Goal: Transaction & Acquisition: Obtain resource

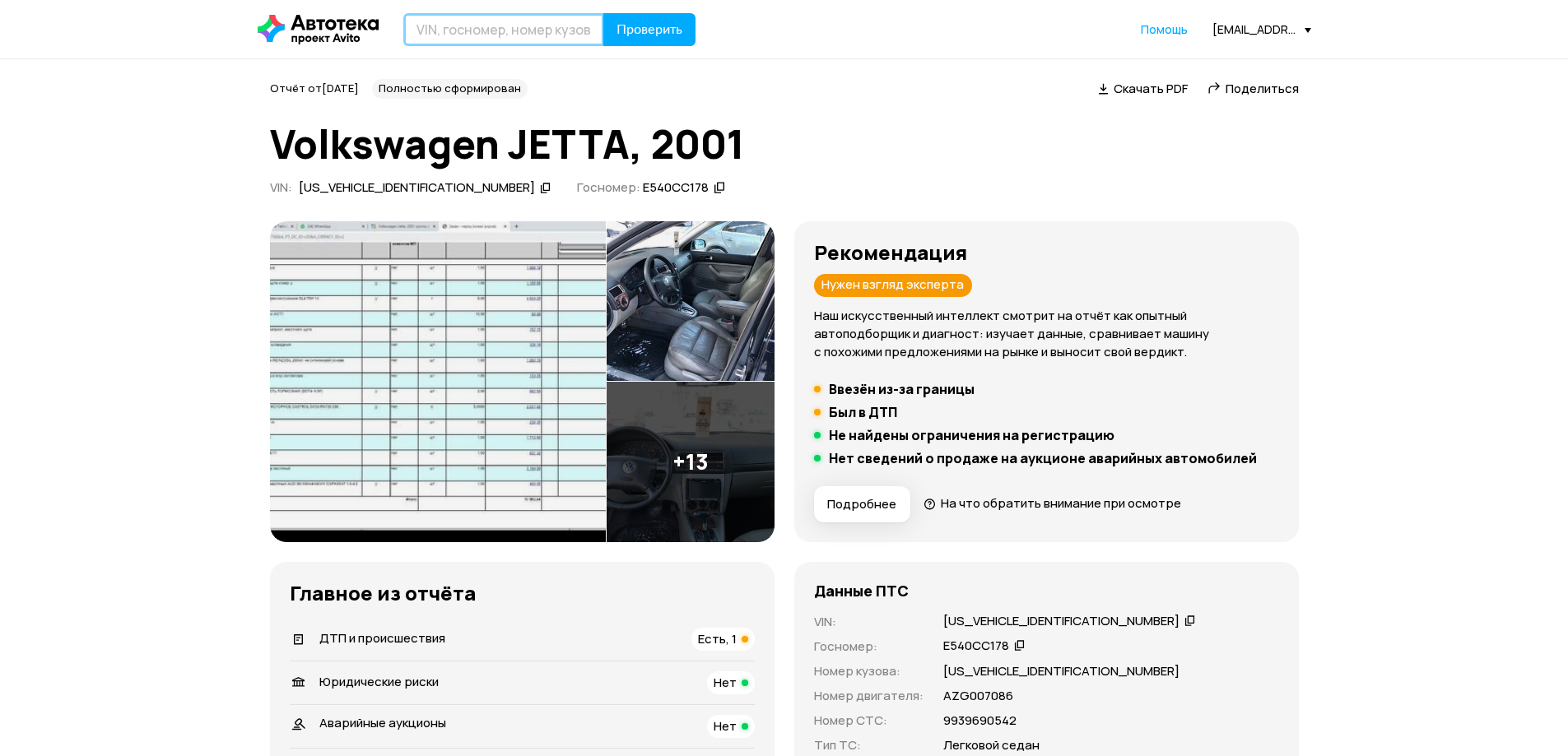
click at [506, 35] on input "text" at bounding box center [504, 29] width 201 height 33
type input "Е351СУ198"
click at [603, 13] on button "Проверить" at bounding box center [649, 29] width 93 height 33
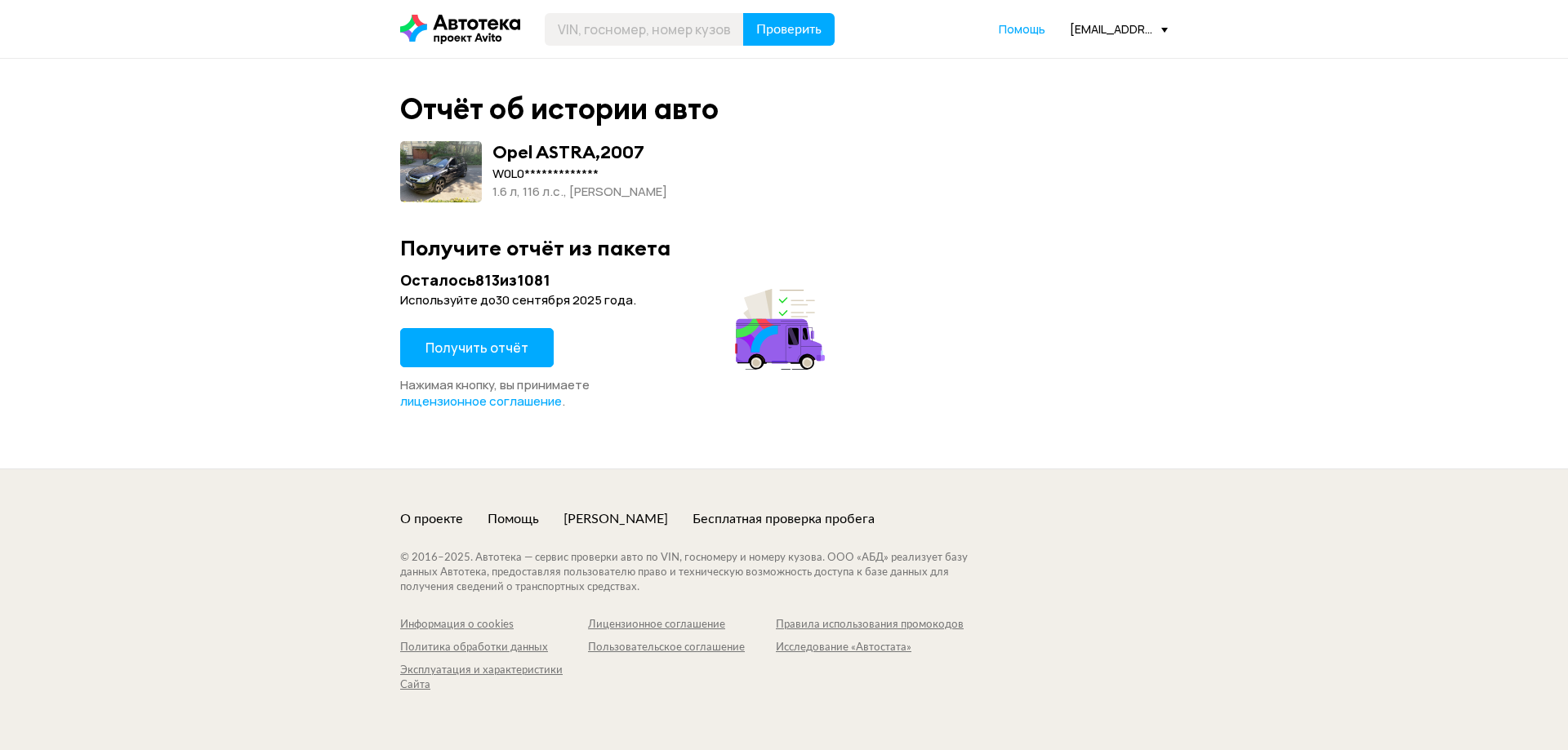
click at [488, 353] on span "Получить отчёт" at bounding box center [477, 348] width 103 height 18
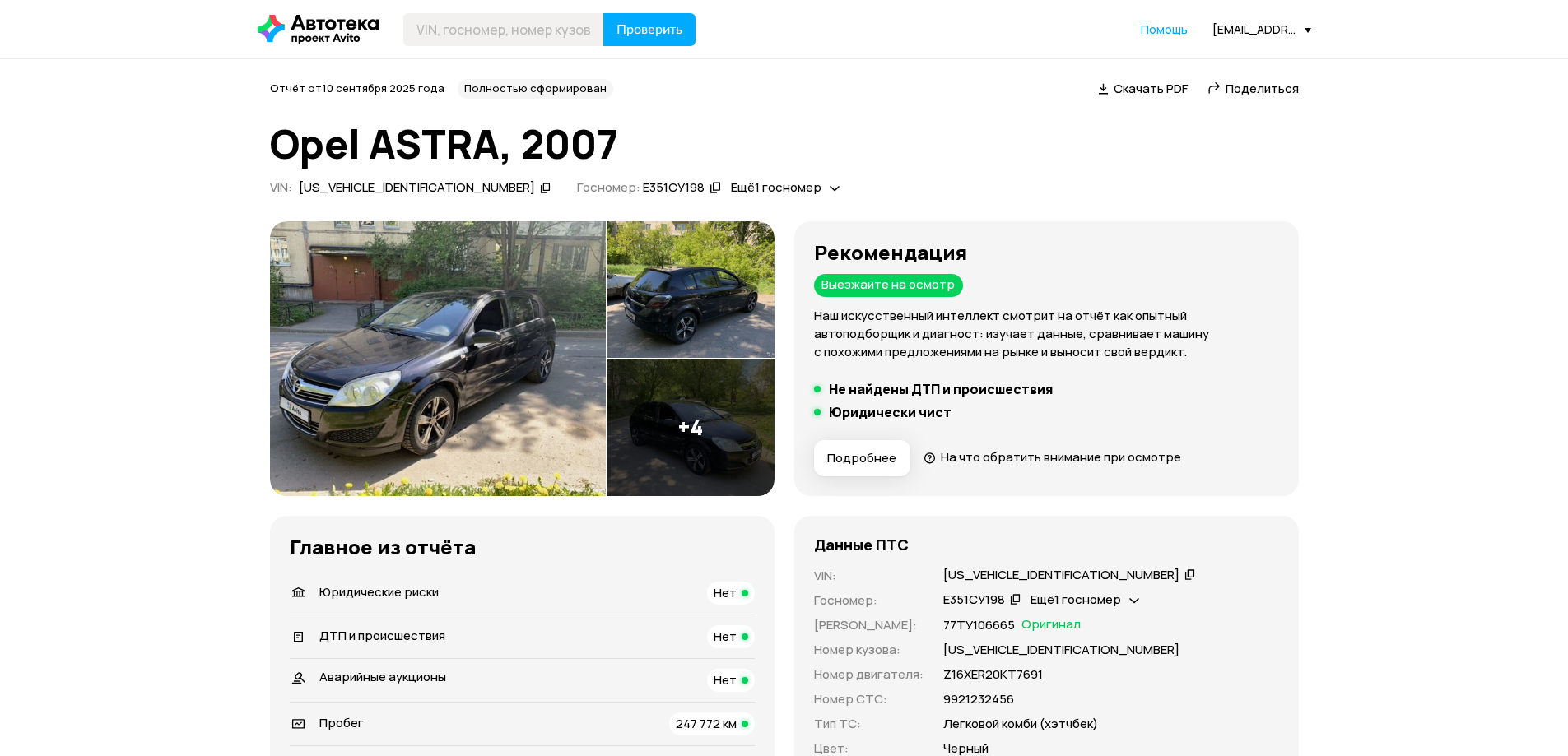
click at [375, 185] on div "W0L0AHL4882036931" at bounding box center [416, 187] width 236 height 17
click at [375, 183] on div "W0L0AHL4882036931" at bounding box center [416, 187] width 236 height 17
click at [697, 436] on img at bounding box center [690, 427] width 168 height 137
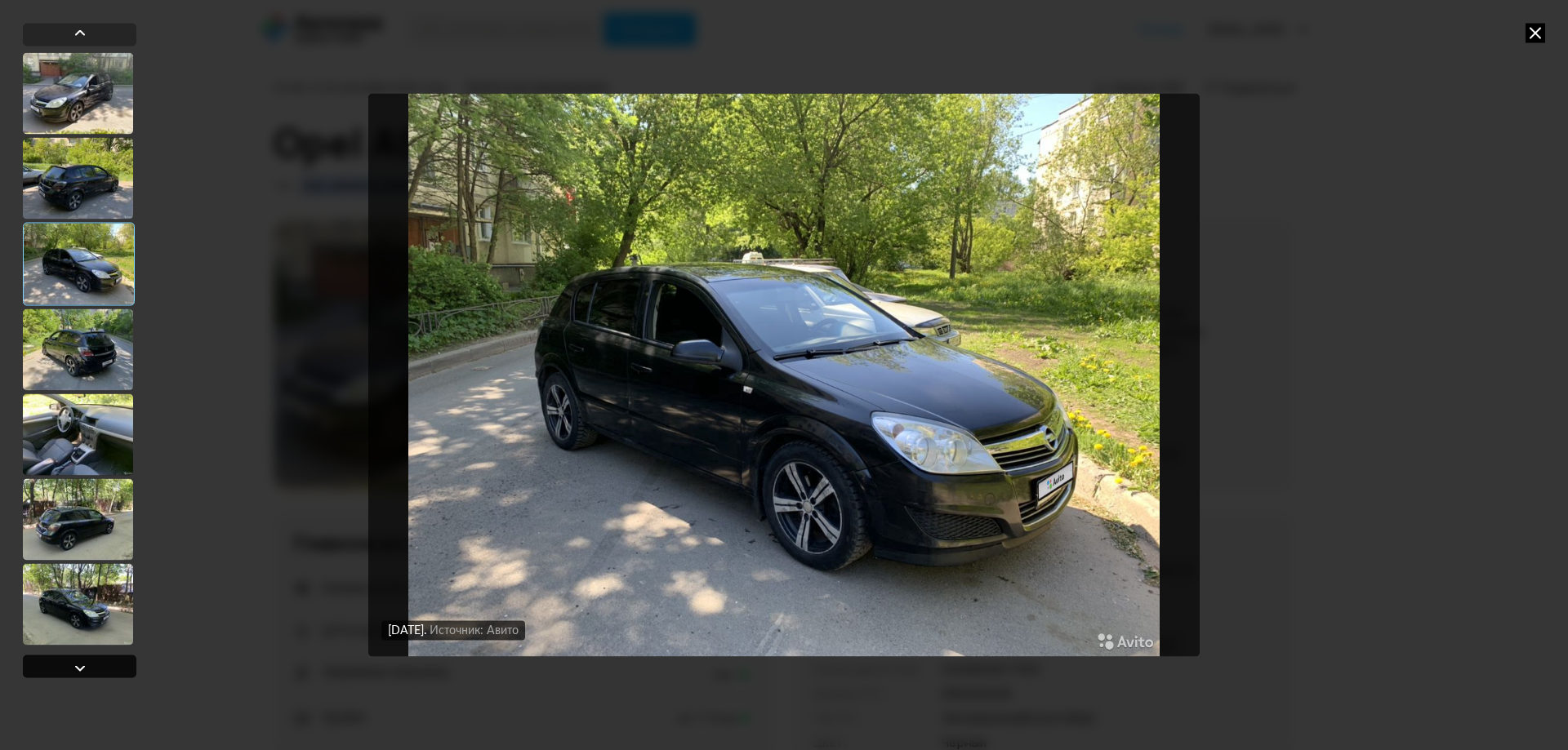
click at [73, 666] on div at bounding box center [80, 668] width 20 height 20
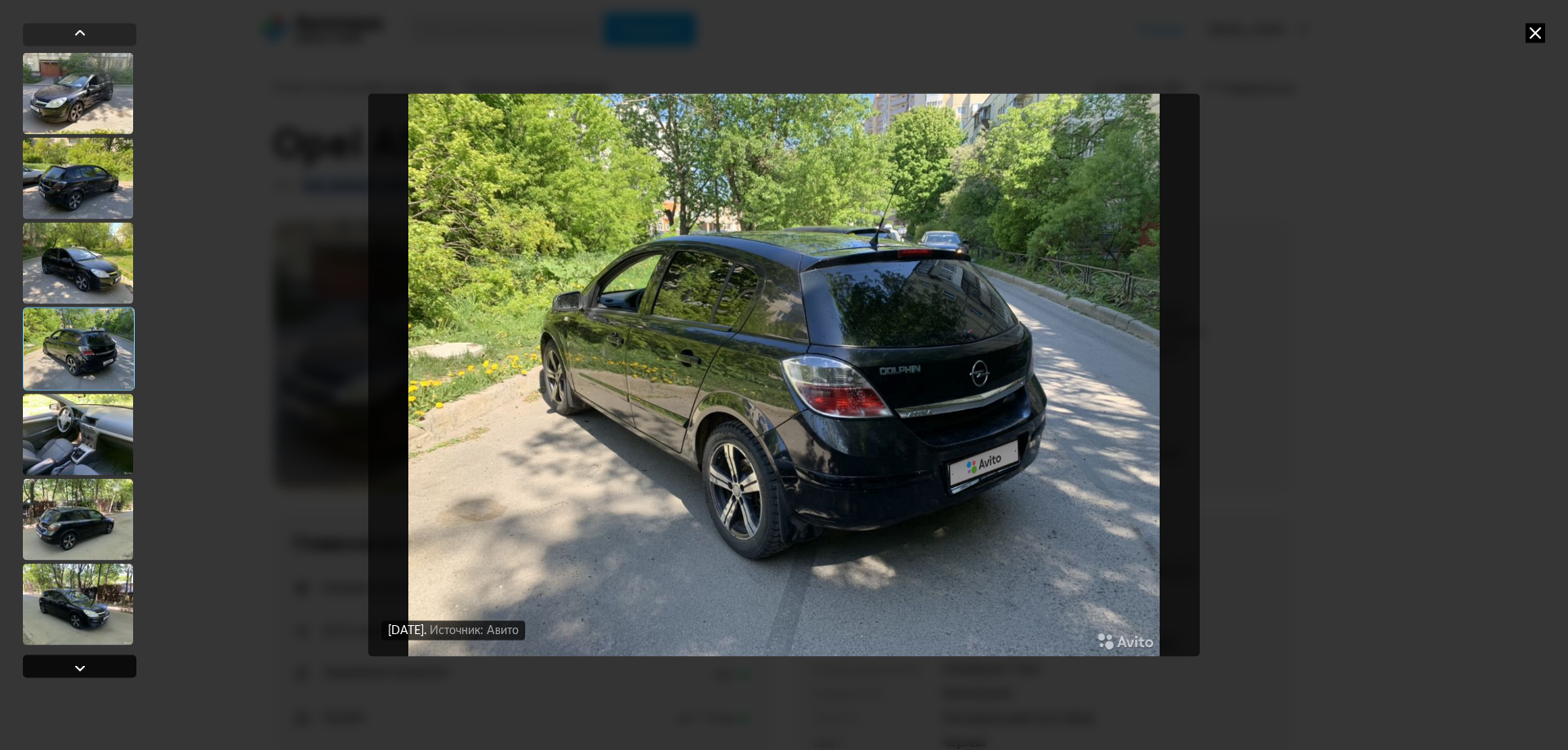
click at [73, 660] on div at bounding box center [80, 668] width 20 height 20
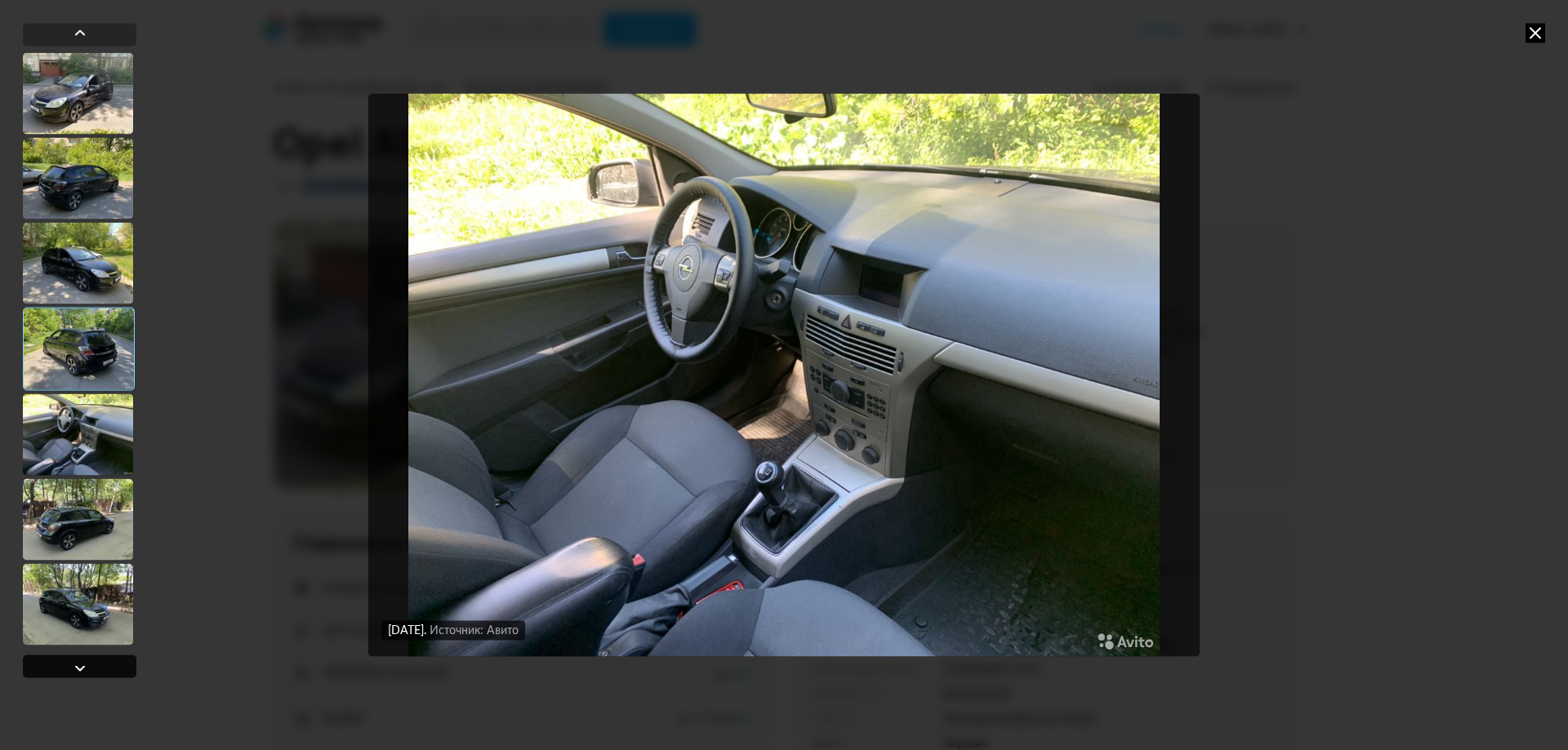
click at [73, 659] on div at bounding box center [80, 668] width 20 height 20
click at [892, 423] on img "Go to Slide 5" at bounding box center [784, 375] width 831 height 562
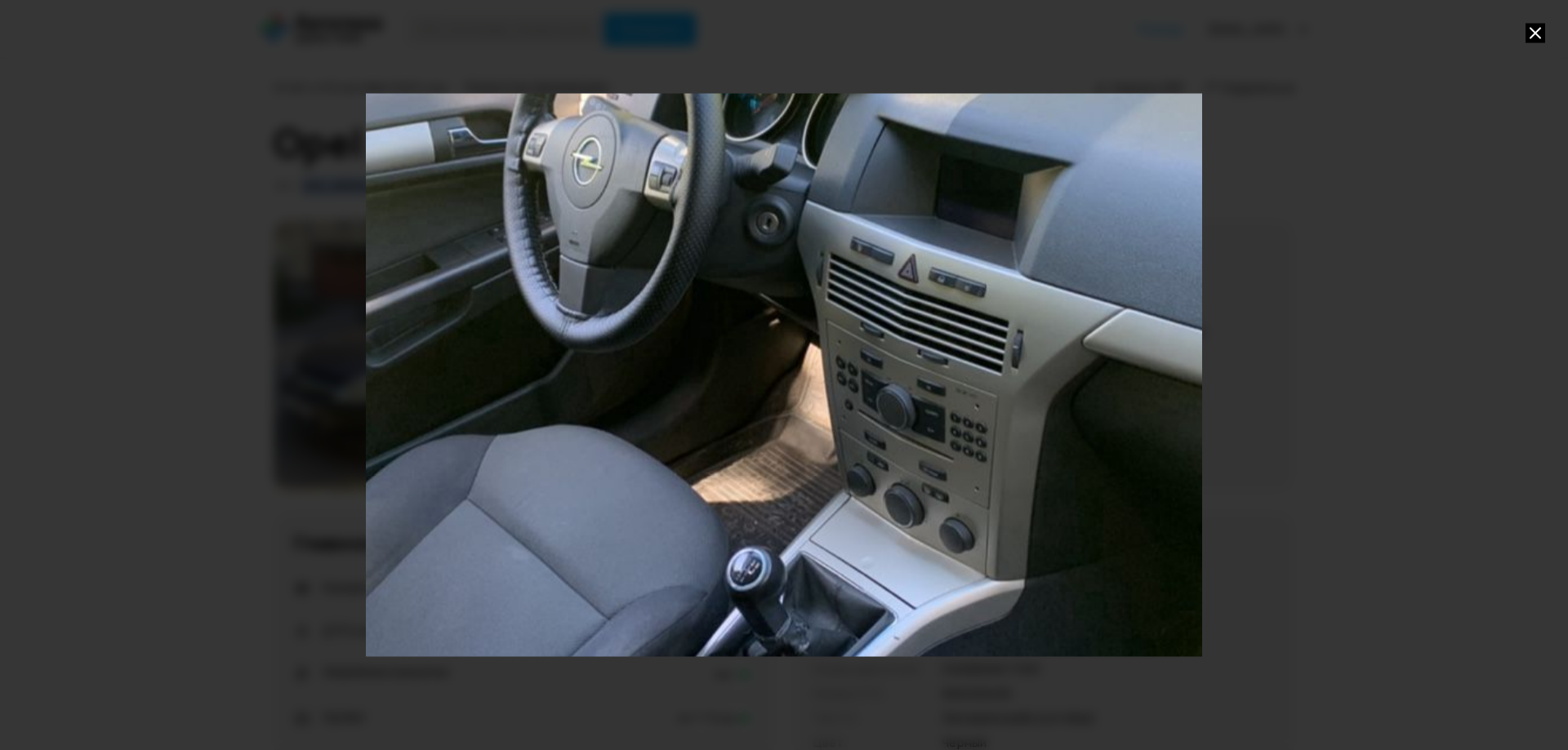
click at [894, 496] on div "Go to Slide 5" at bounding box center [784, 375] width 1673 height 1125
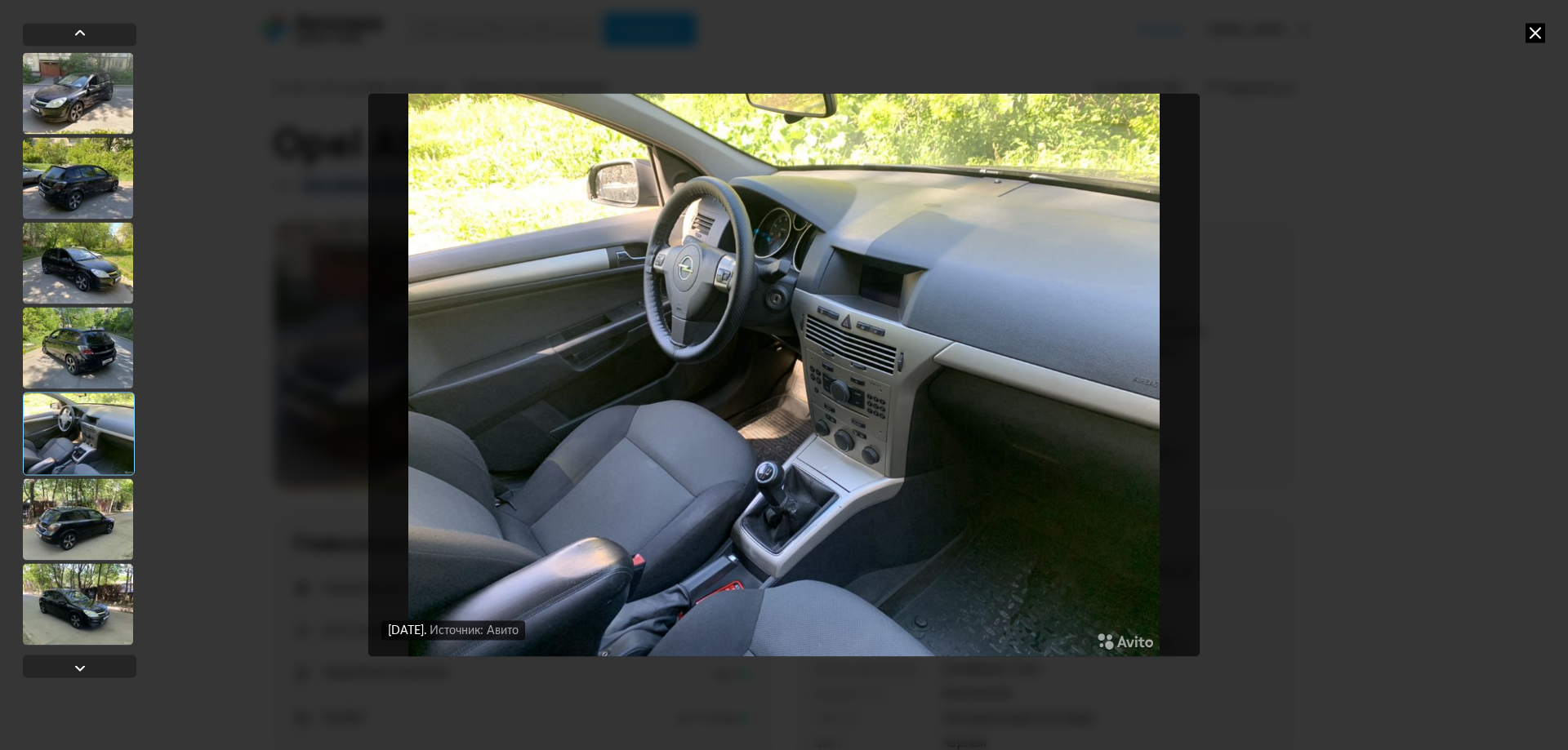
click at [130, 318] on div at bounding box center [78, 348] width 111 height 82
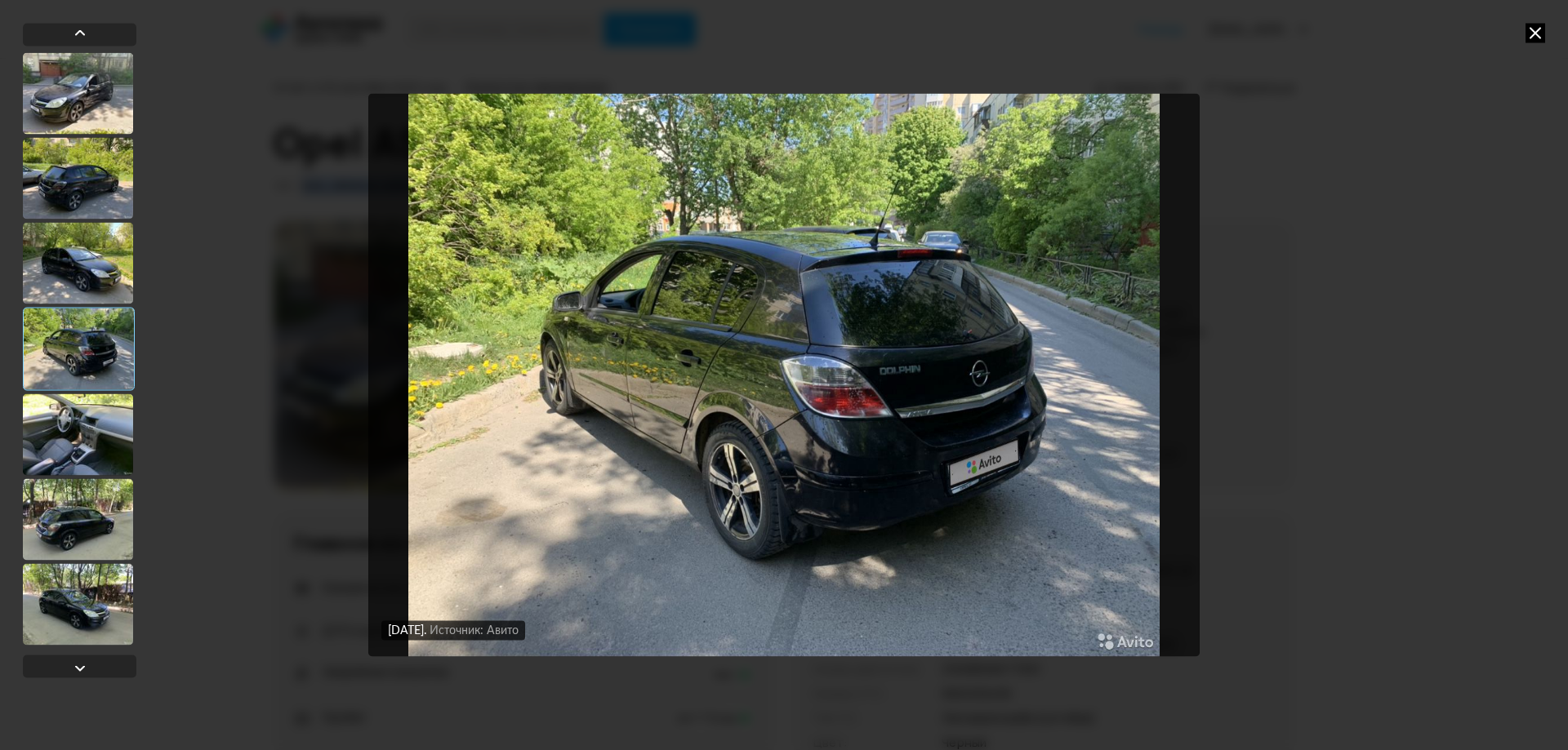
click at [1537, 35] on icon at bounding box center [1535, 33] width 20 height 20
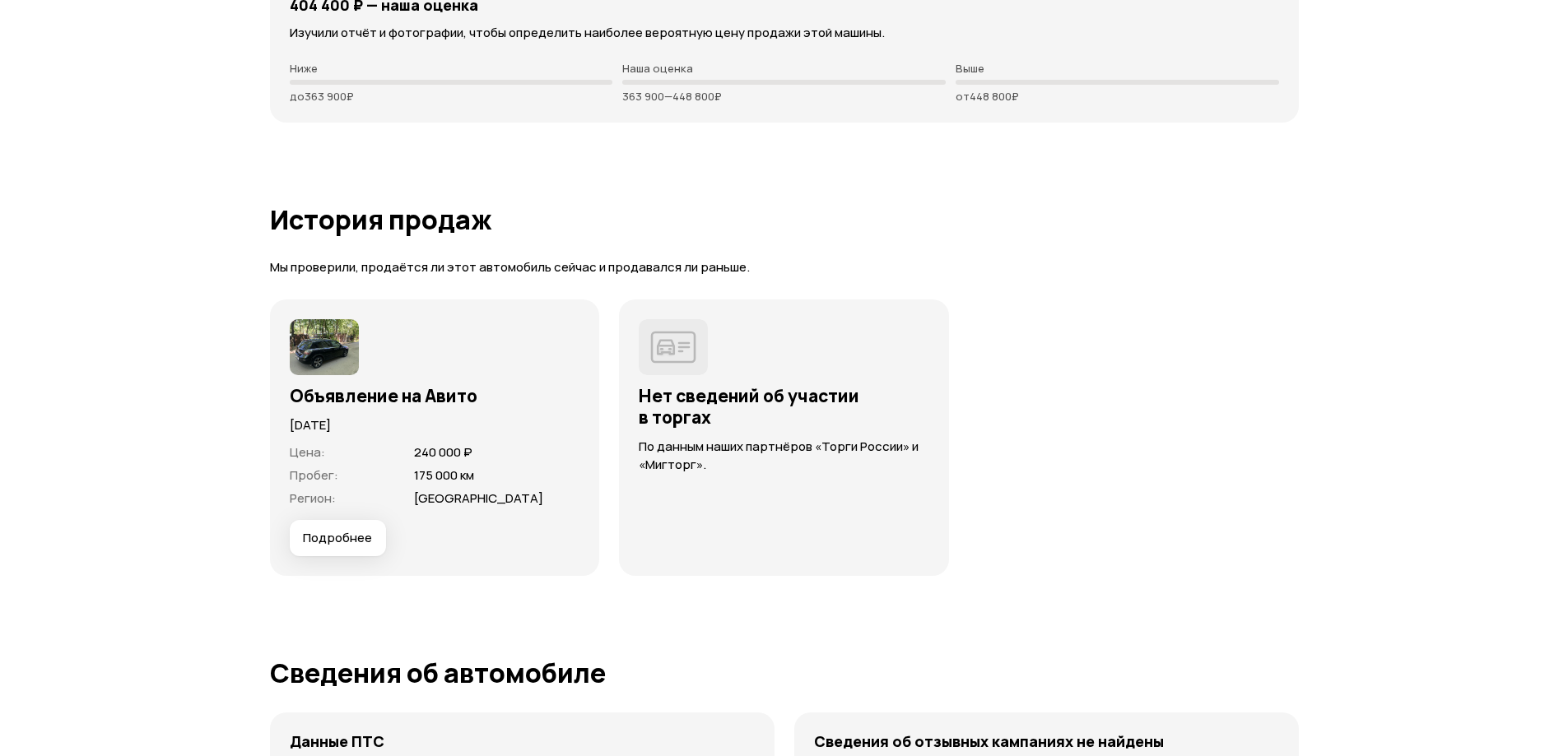
scroll to position [4278, 0]
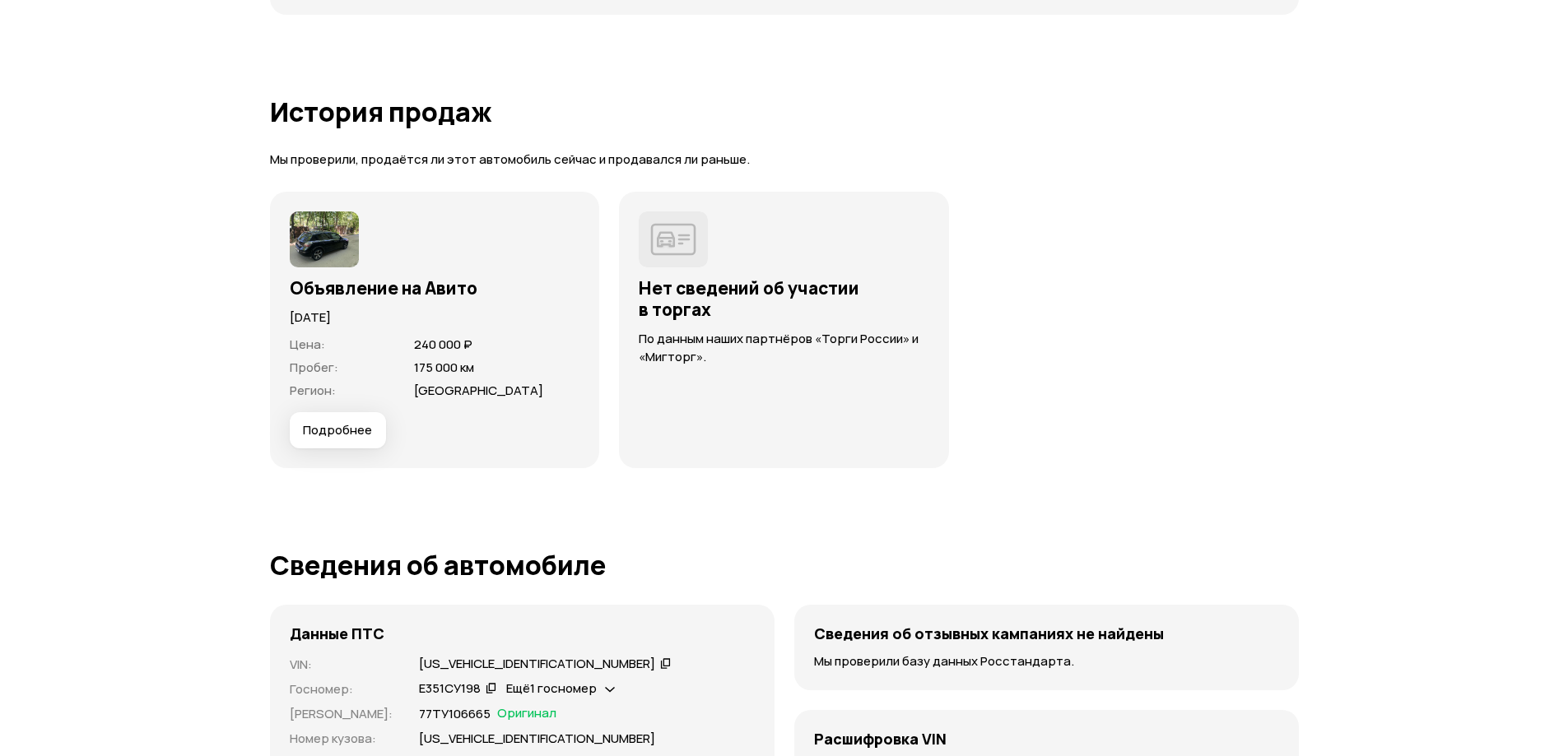
click at [355, 428] on span "Подробнее" at bounding box center [337, 430] width 69 height 17
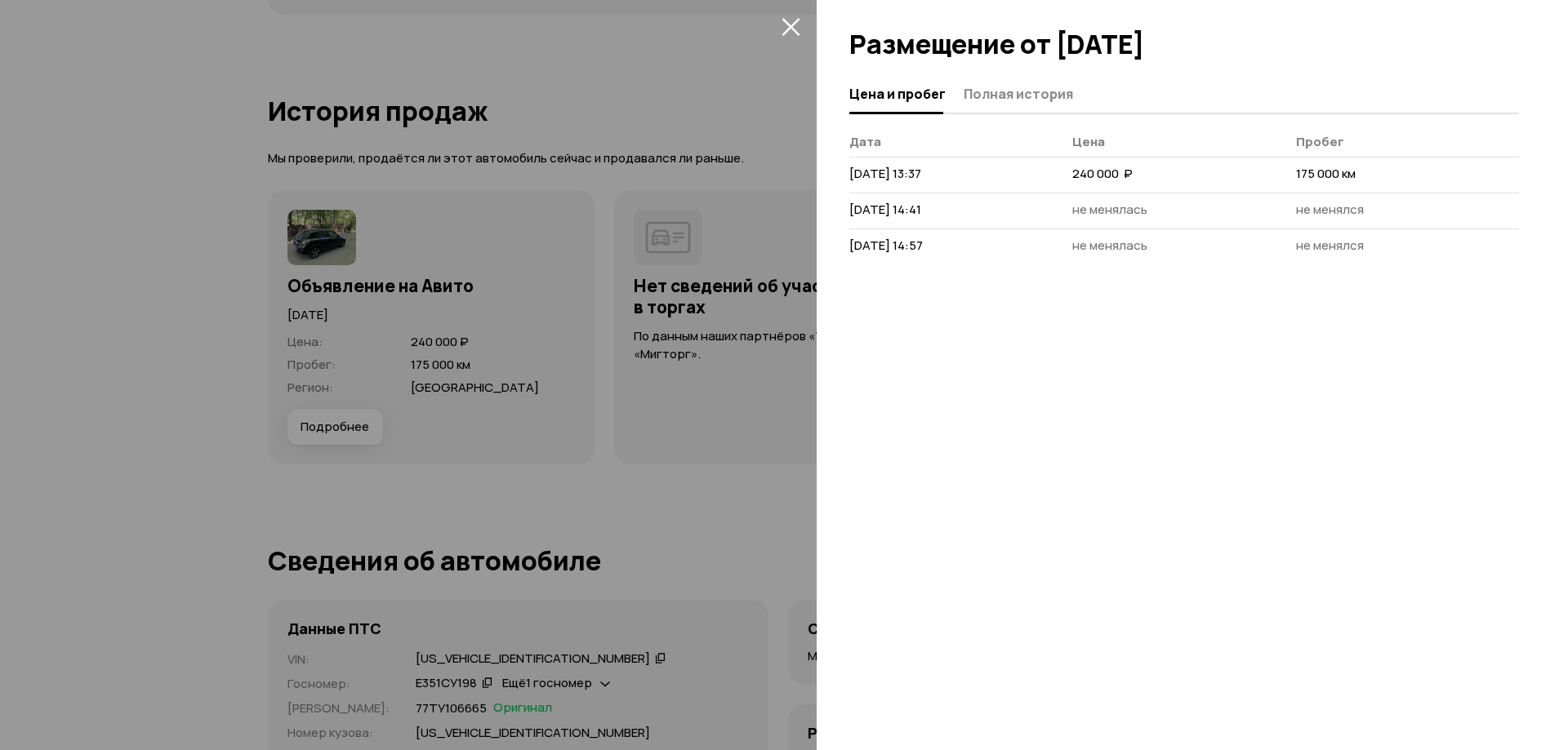
click at [623, 500] on div at bounding box center [784, 375] width 1568 height 750
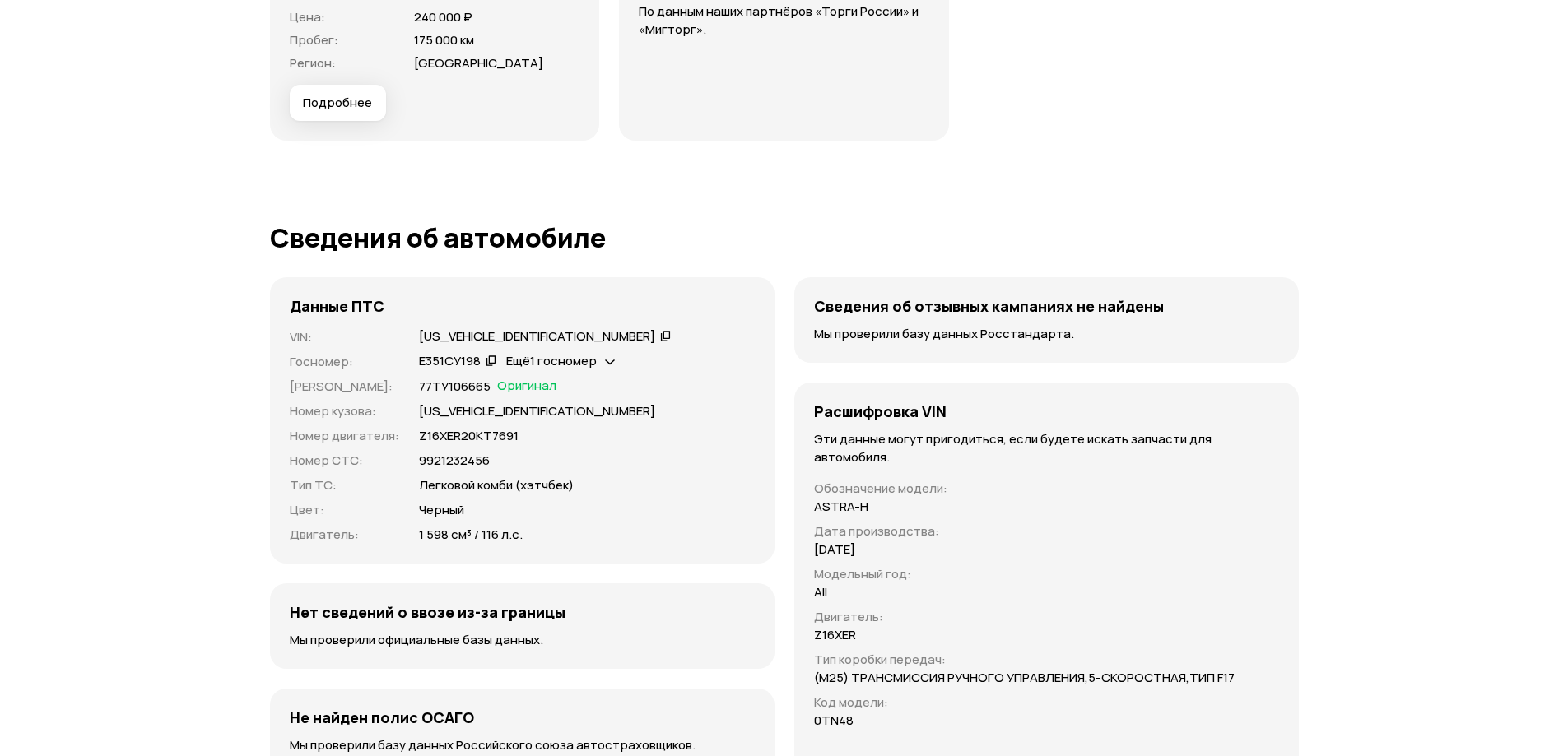
scroll to position [4608, 0]
click at [607, 362] on icon at bounding box center [610, 359] width 10 height 17
click at [661, 358] on div "Е351СУ198   Ещё 1 госномер" at bounding box center [586, 361] width 336 height 18
click at [611, 361] on icon at bounding box center [610, 359] width 10 height 17
click at [570, 394] on div "Р268АТ98" at bounding box center [552, 397] width 76 height 17
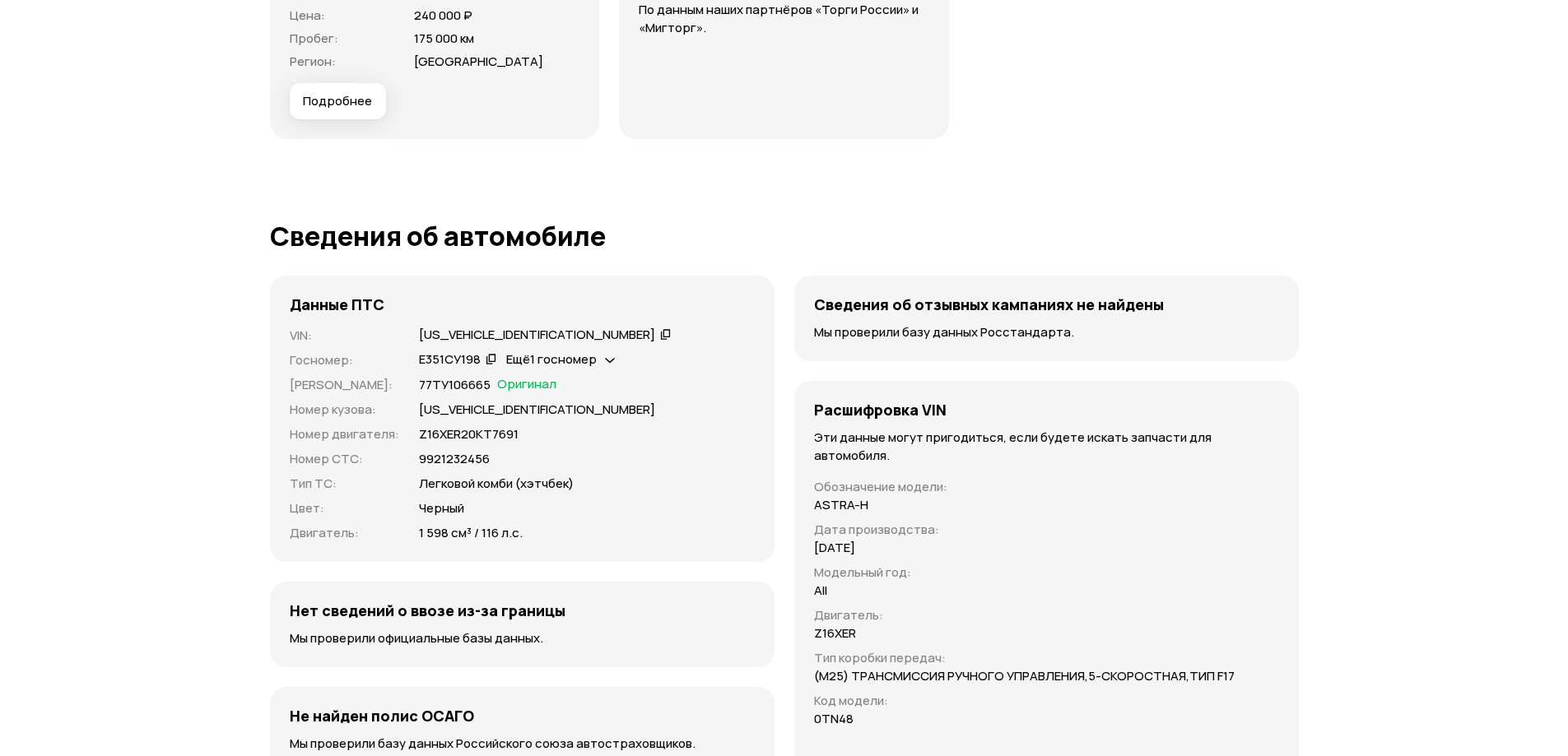
click at [485, 358] on icon at bounding box center [491, 359] width 12 height 17
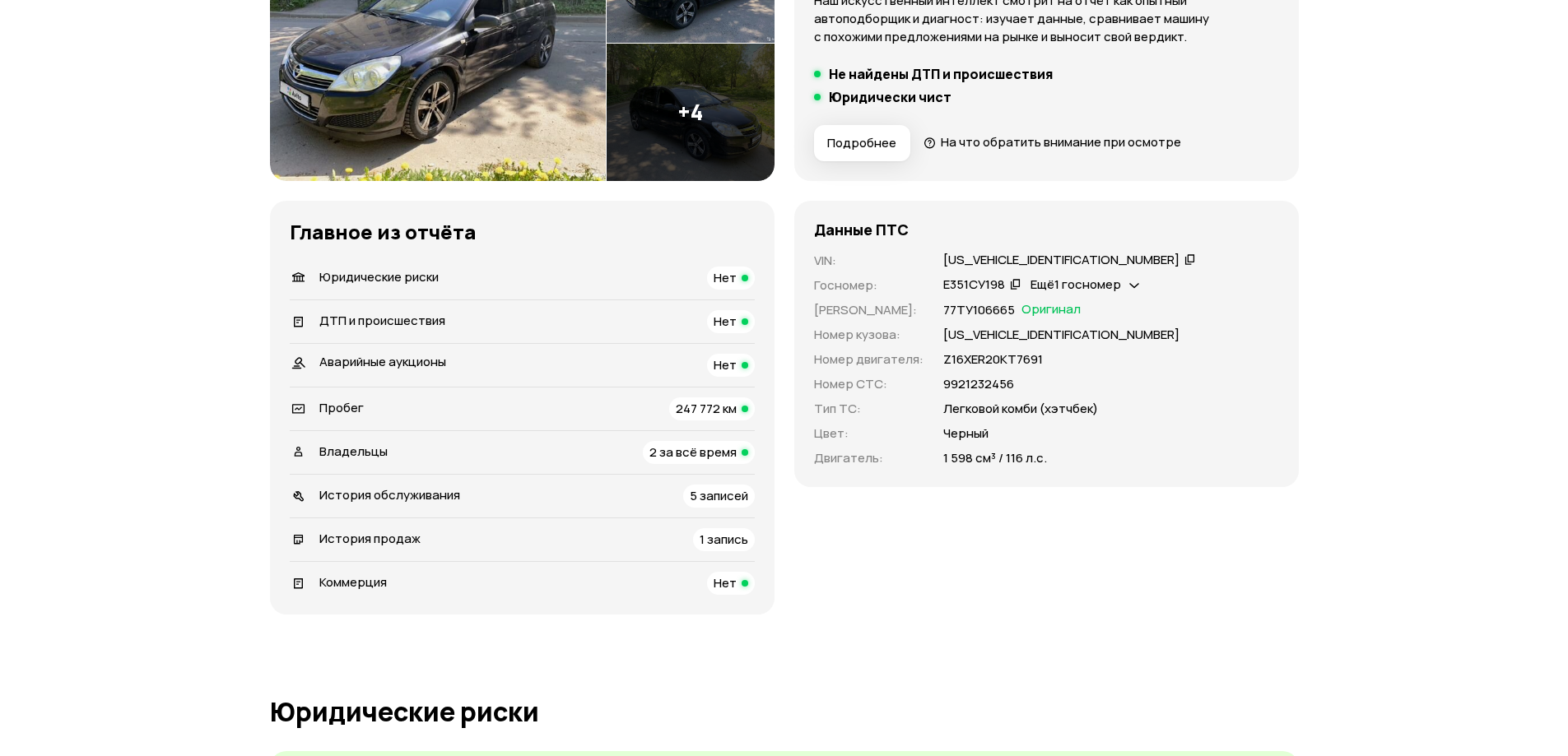
scroll to position [329, 0]
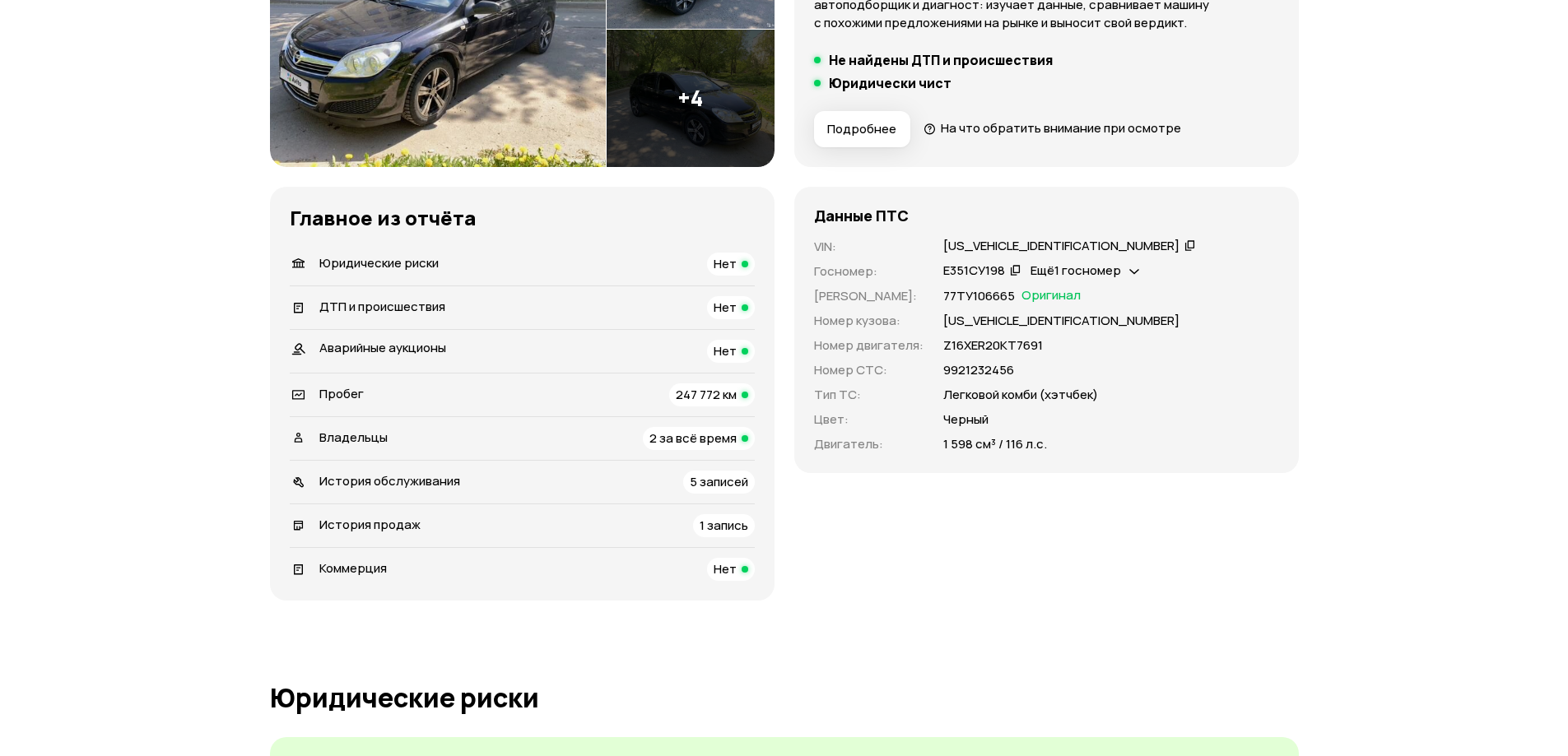
click at [724, 529] on span "1 запись" at bounding box center [723, 525] width 49 height 17
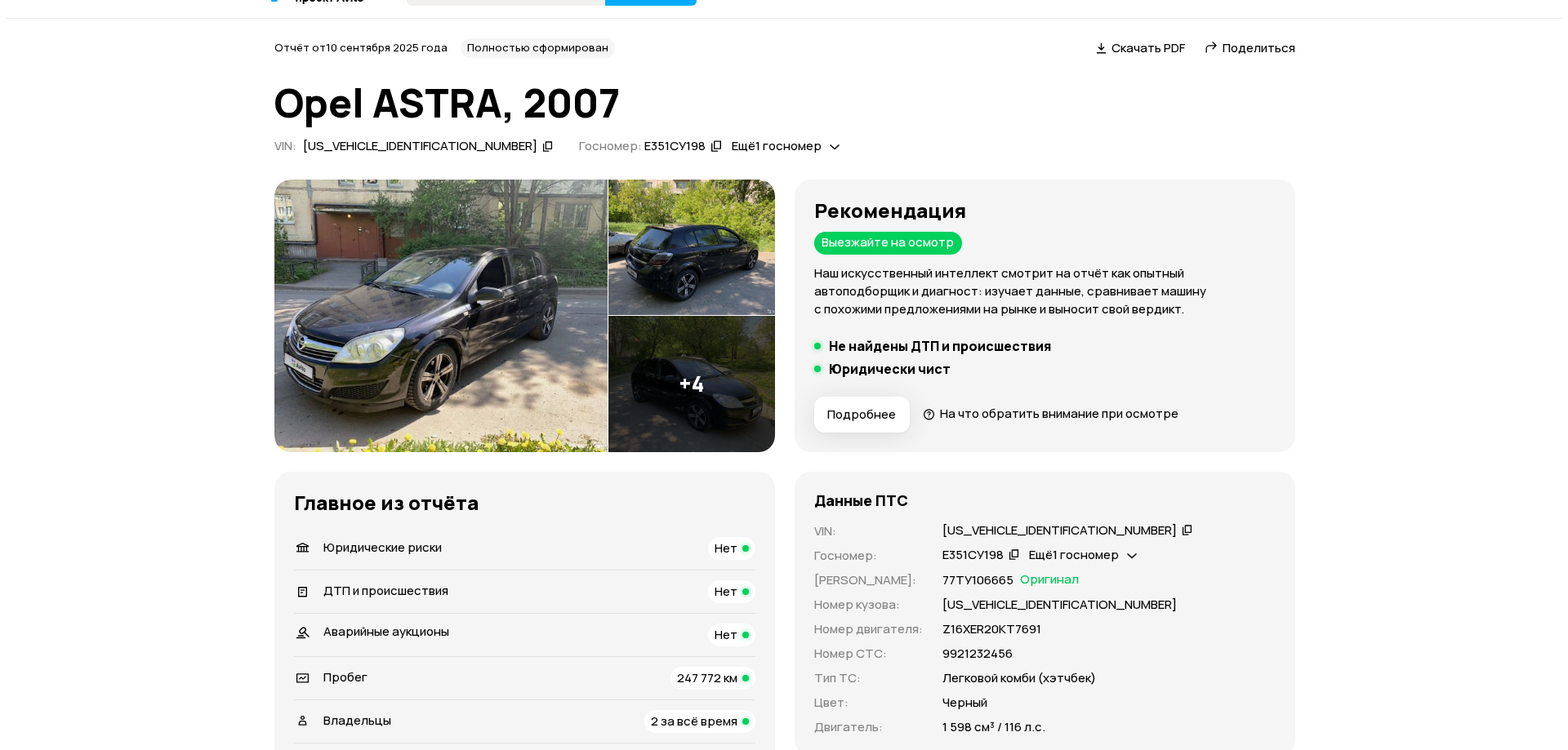
scroll to position [0, 0]
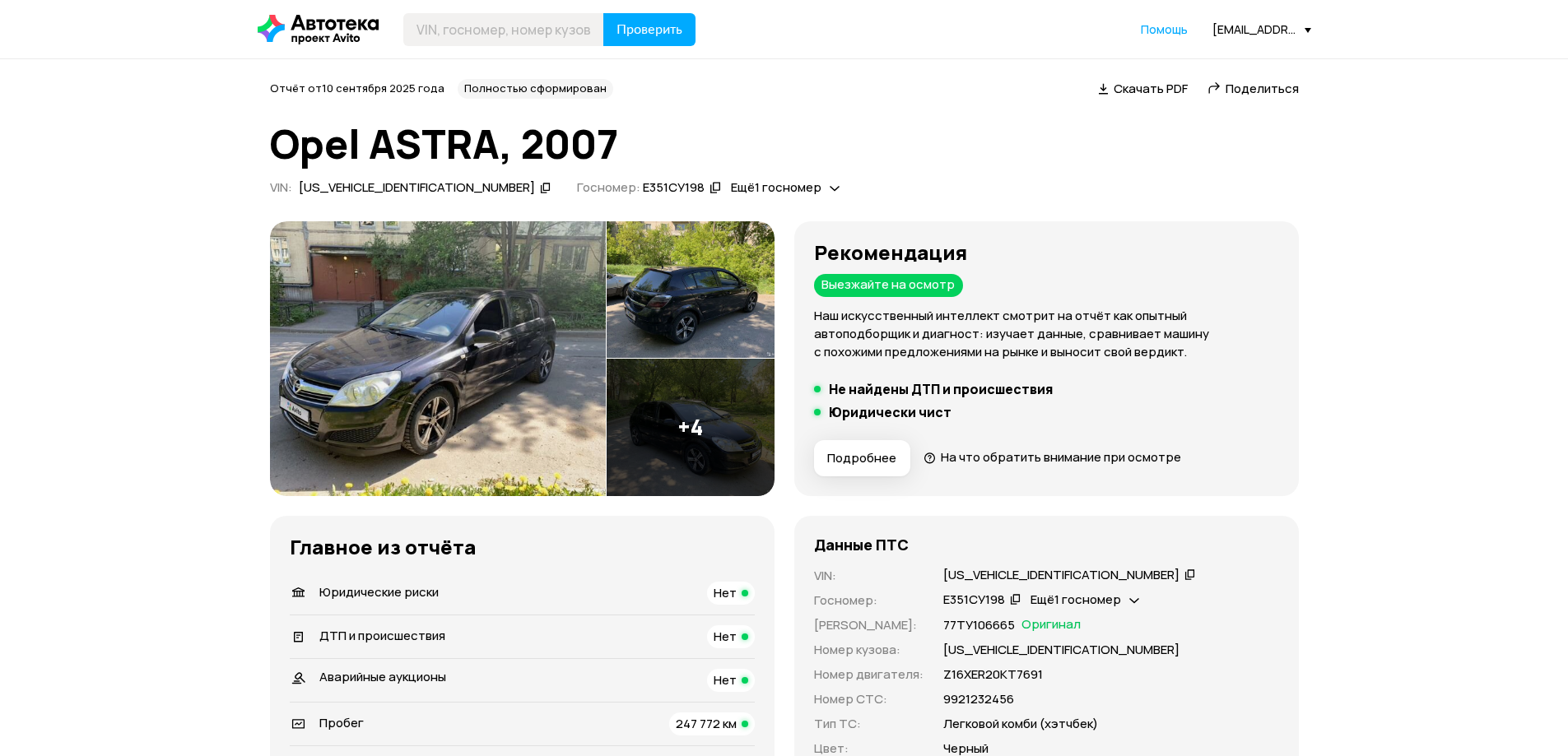
click at [868, 461] on span "Подробнее" at bounding box center [861, 458] width 69 height 17
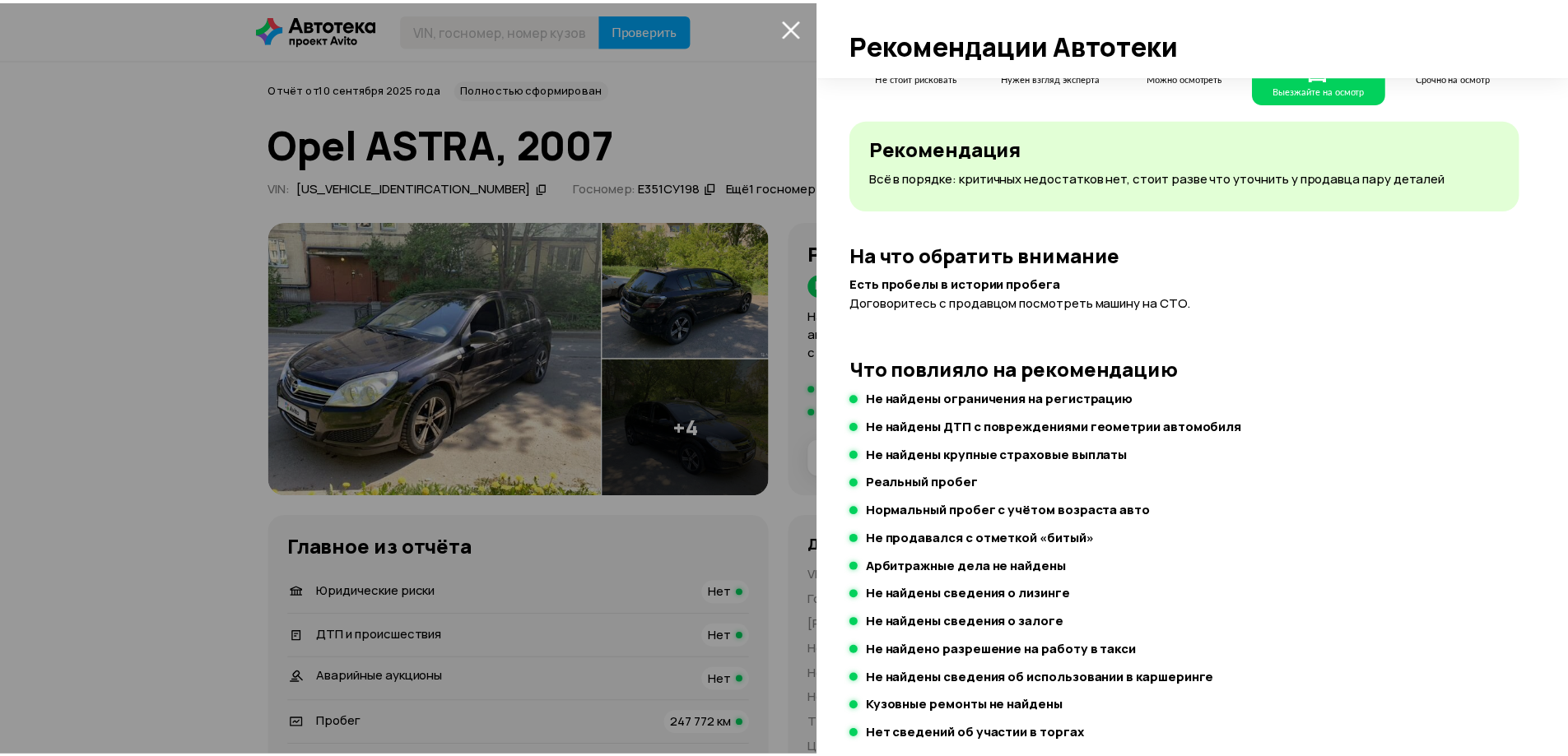
scroll to position [44, 0]
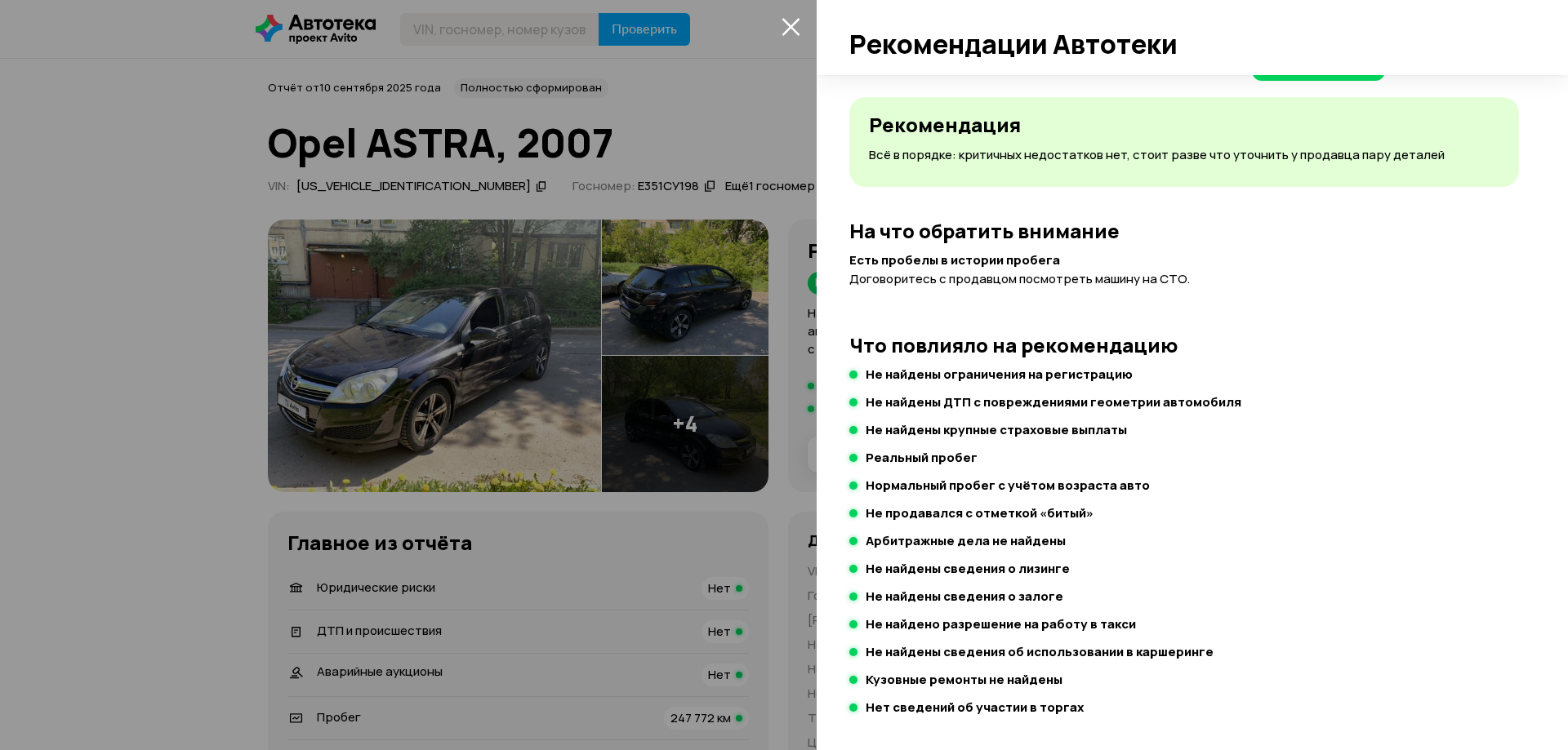
click at [722, 100] on div at bounding box center [784, 375] width 1568 height 750
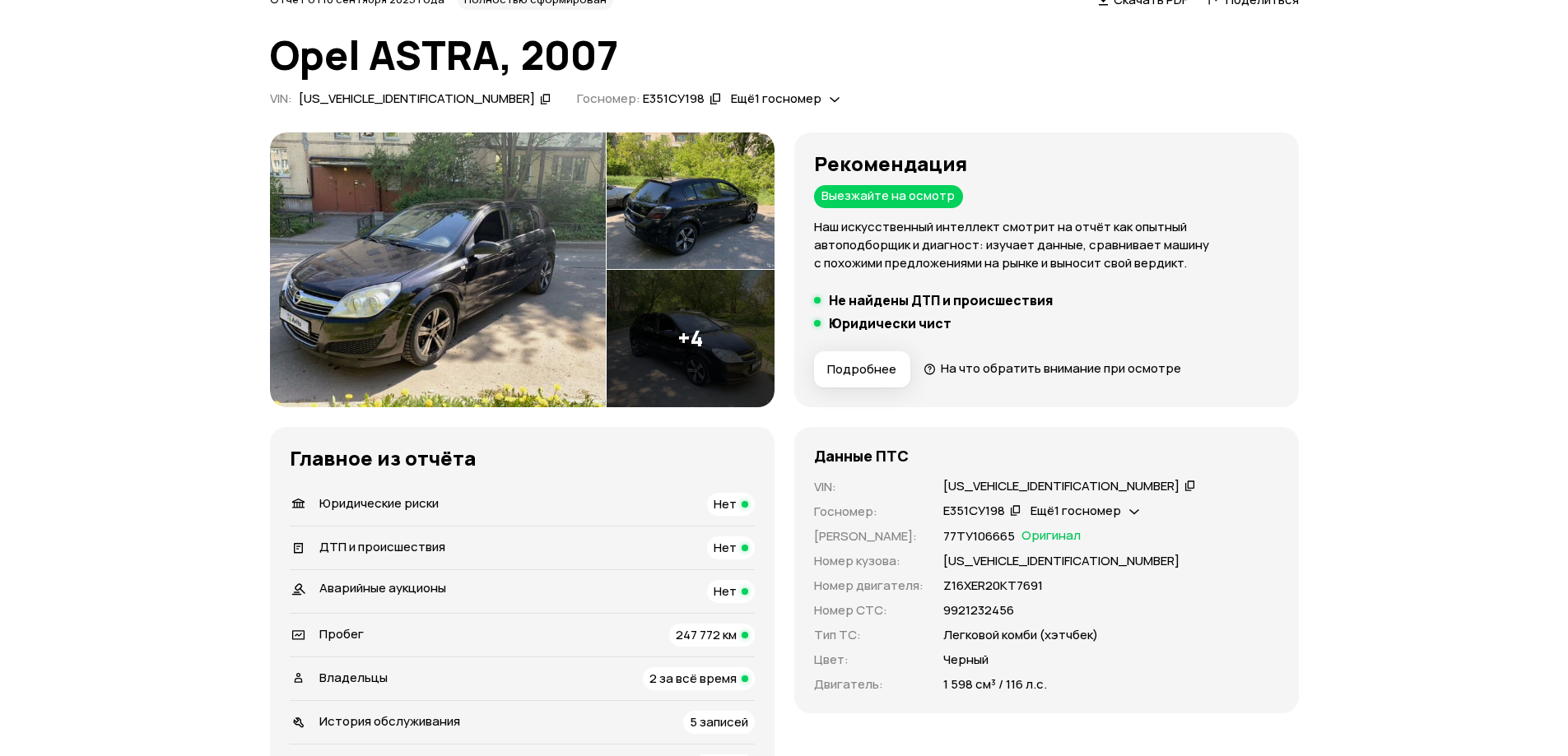
scroll to position [164, 0]
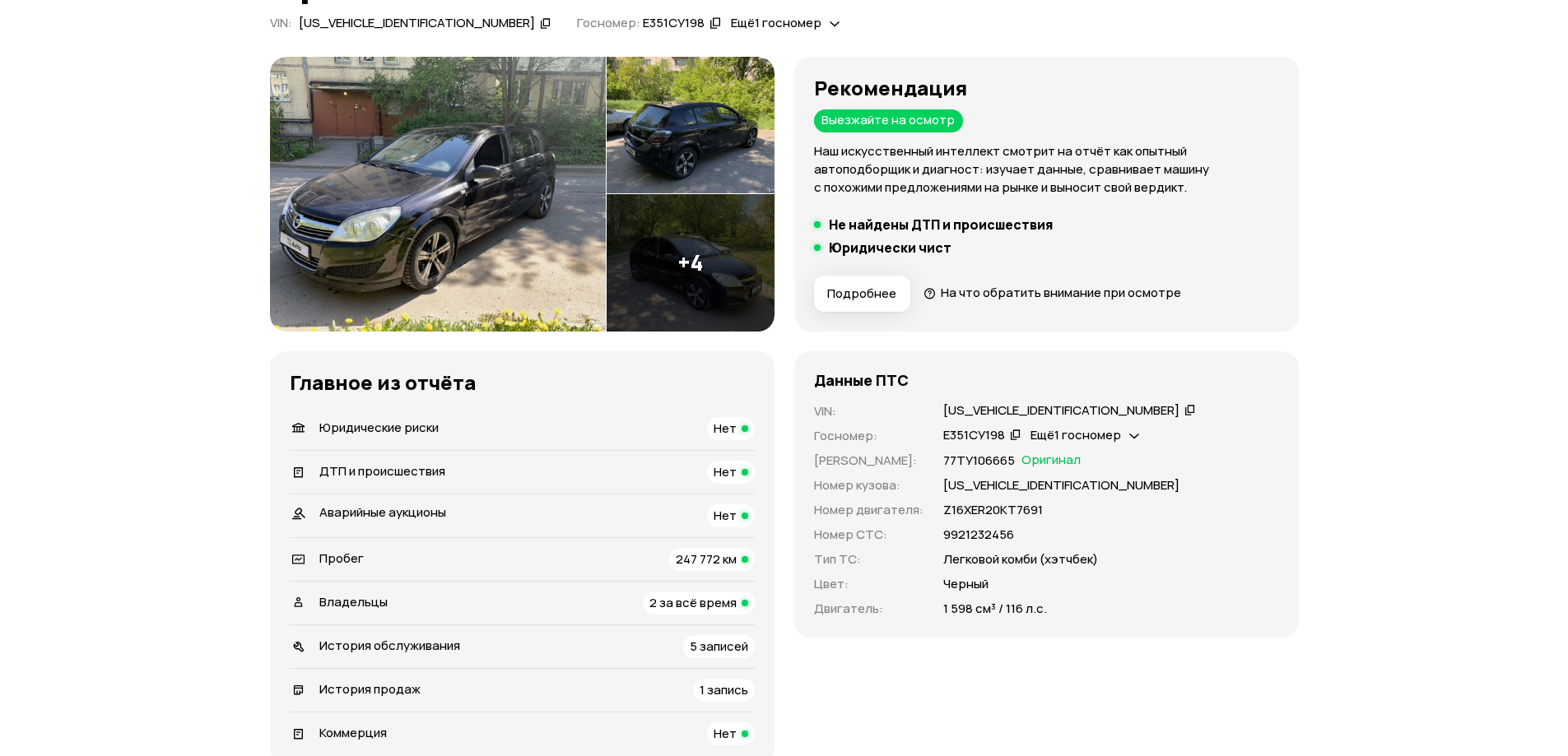
click at [688, 244] on img at bounding box center [690, 263] width 168 height 137
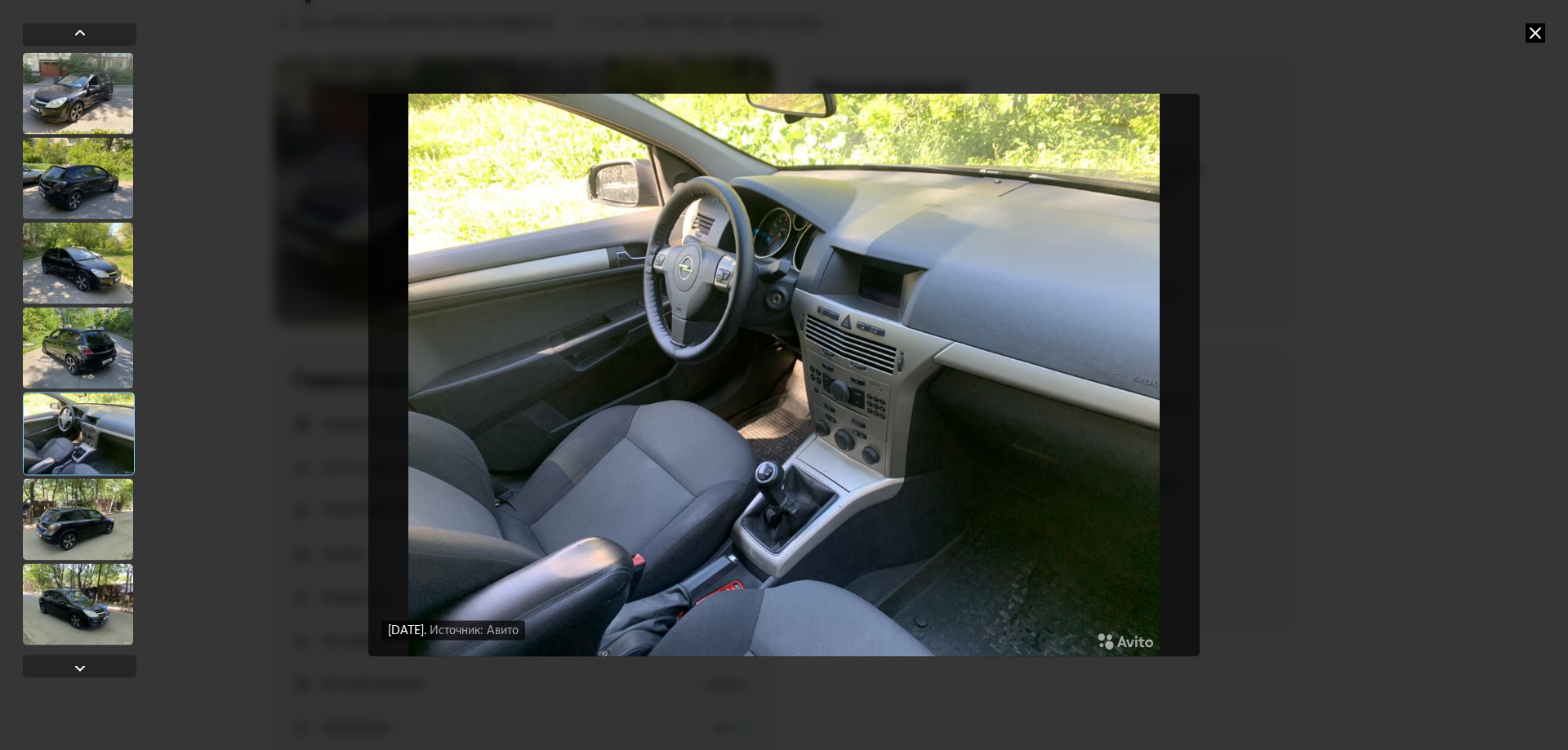
drag, startPoint x: 1534, startPoint y: 28, endPoint x: 1268, endPoint y: 55, distance: 267.4
click at [1534, 27] on icon at bounding box center [1535, 33] width 20 height 20
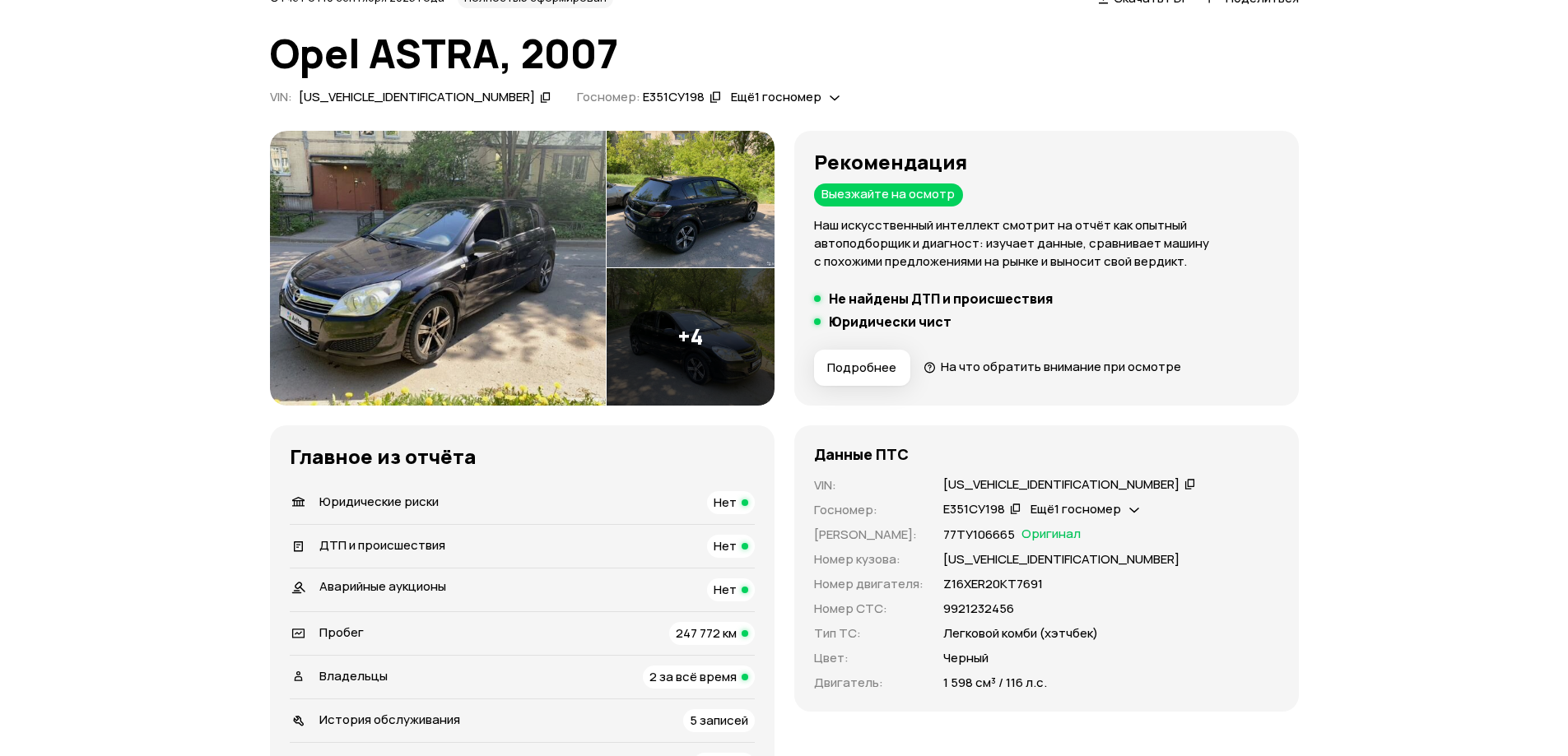
scroll to position [0, 0]
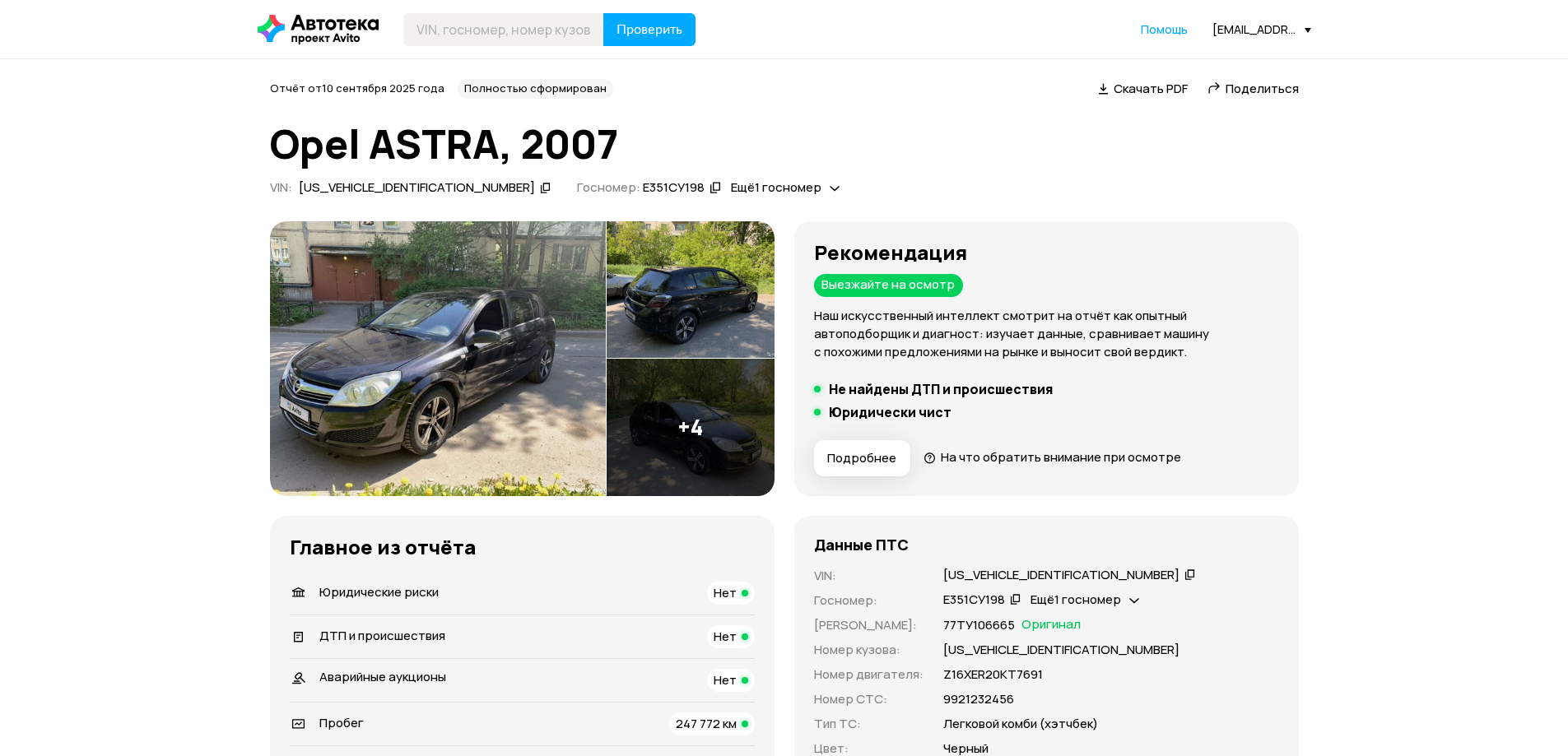
click at [1107, 88] on icon at bounding box center [1103, 88] width 11 height 17
